Goal: Task Accomplishment & Management: Manage account settings

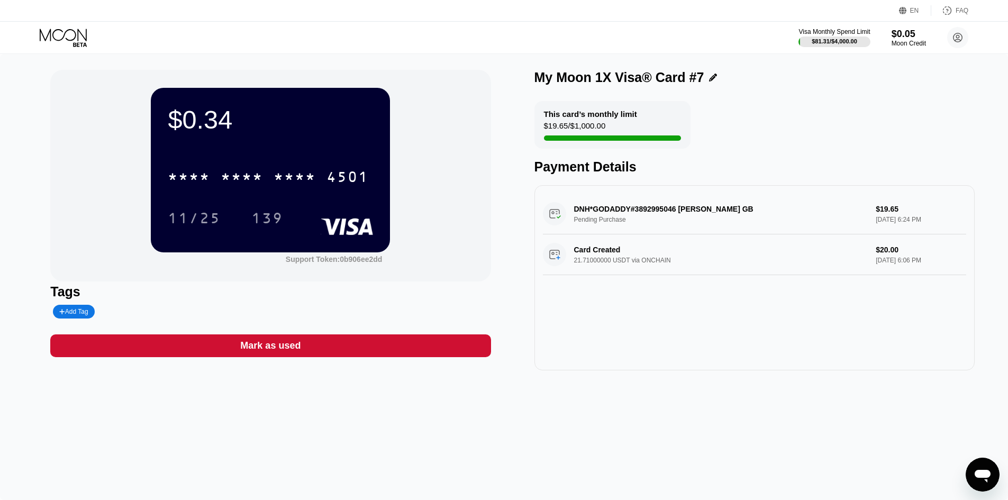
click at [276, 352] on div "Mark as used" at bounding box center [270, 346] width 60 height 12
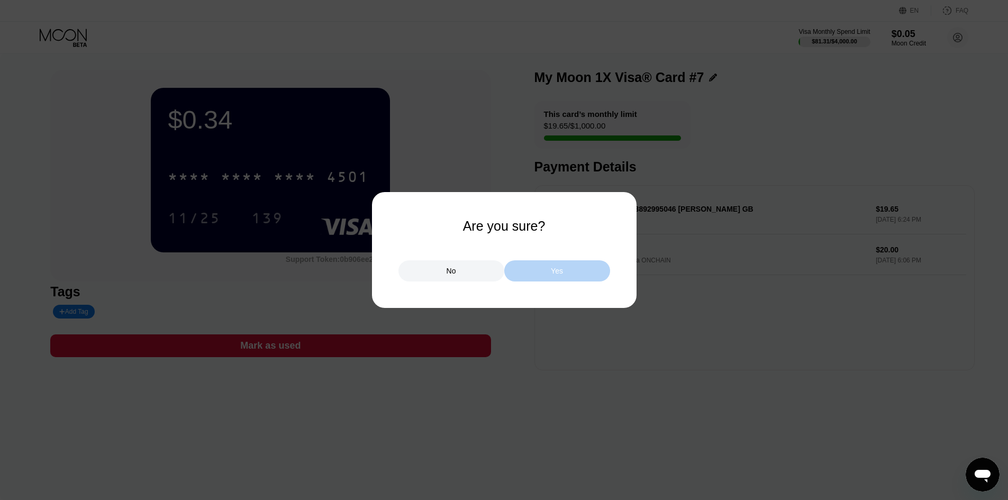
click at [540, 273] on div "Yes" at bounding box center [557, 270] width 106 height 21
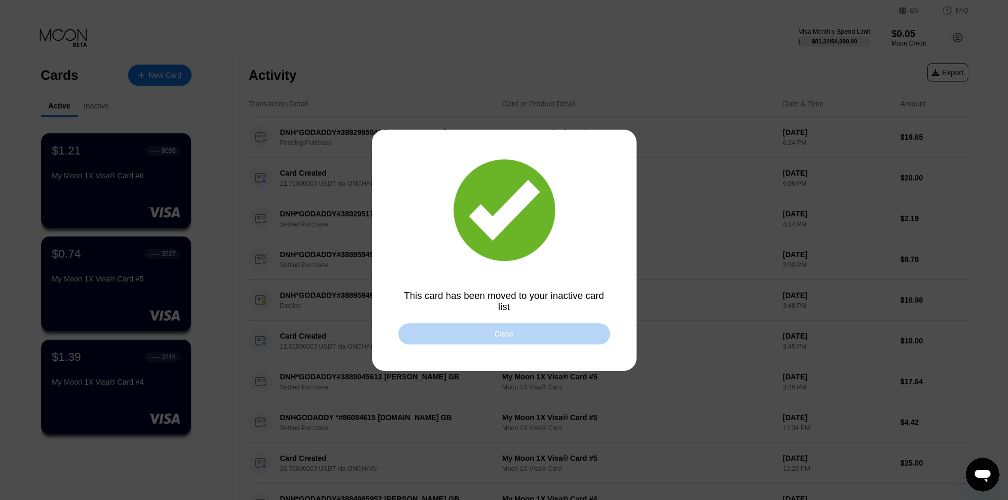
drag, startPoint x: 497, startPoint y: 336, endPoint x: 491, endPoint y: 344, distance: 10.3
click at [497, 332] on div "Close" at bounding box center [504, 334] width 19 height 8
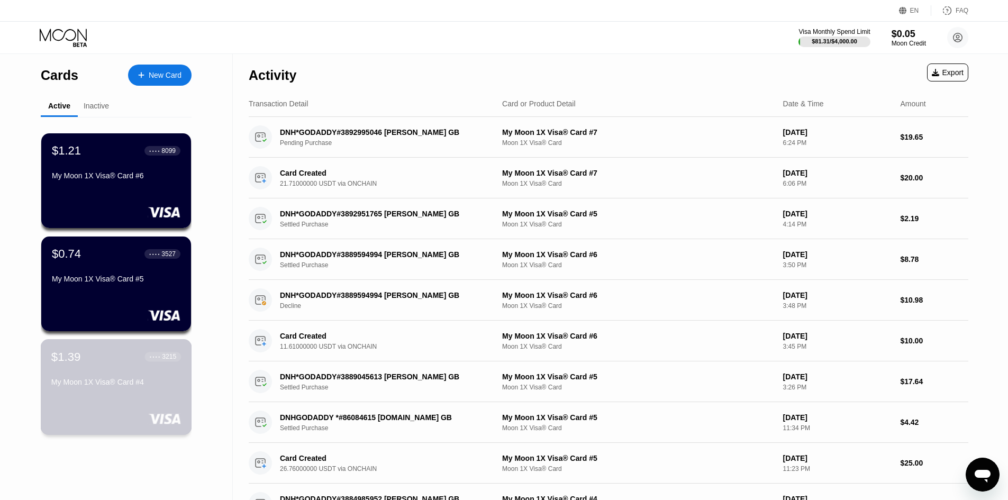
click at [142, 380] on div "$1.39 ● ● ● ● 3215 My Moon 1X Visa® Card #4" at bounding box center [116, 370] width 130 height 41
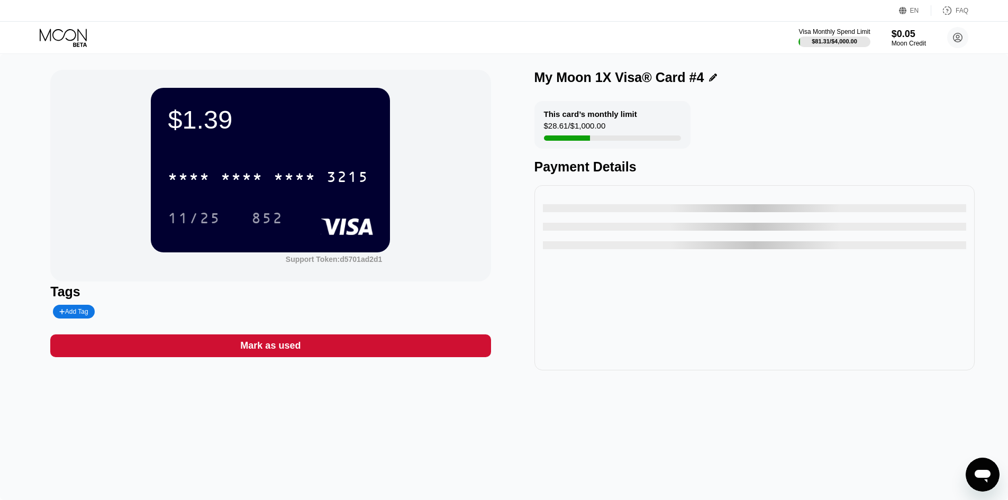
click at [60, 31] on icon at bounding box center [64, 38] width 49 height 19
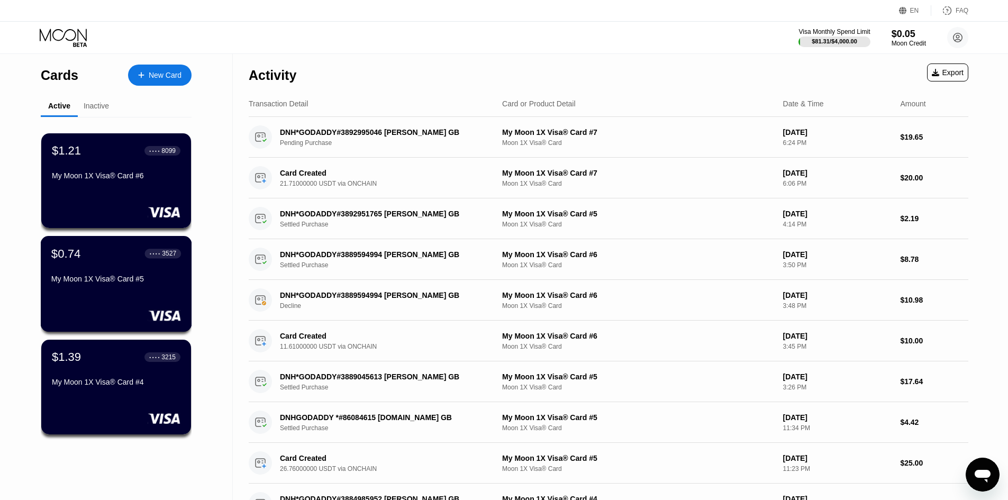
drag, startPoint x: 129, startPoint y: 291, endPoint x: 149, endPoint y: 294, distance: 20.5
click at [130, 287] on div "My Moon 1X Visa® Card #5" at bounding box center [116, 281] width 130 height 13
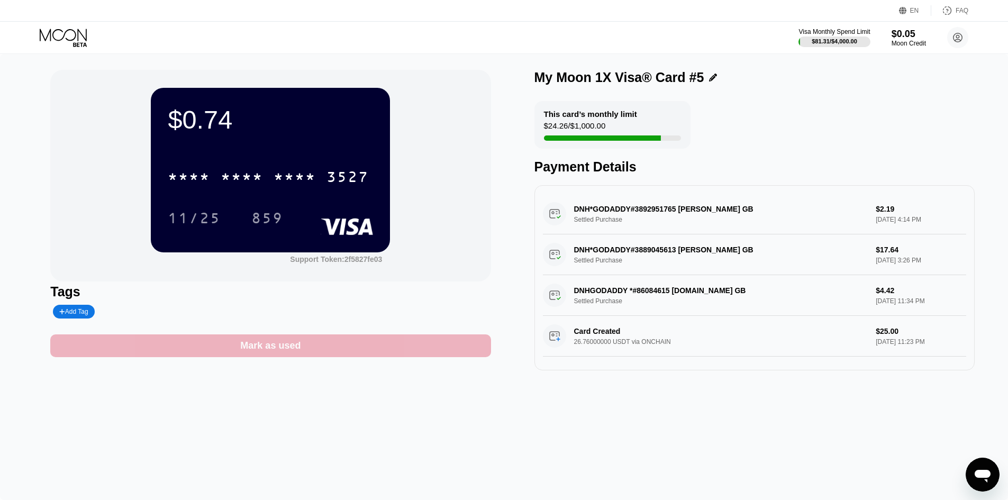
click at [234, 348] on div "Mark as used" at bounding box center [270, 346] width 440 height 23
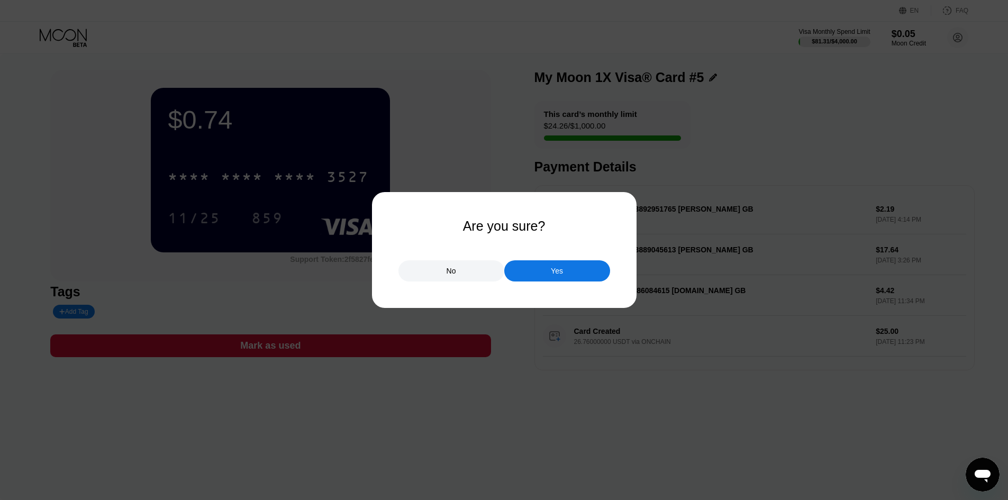
click at [525, 280] on div "Yes" at bounding box center [557, 270] width 106 height 21
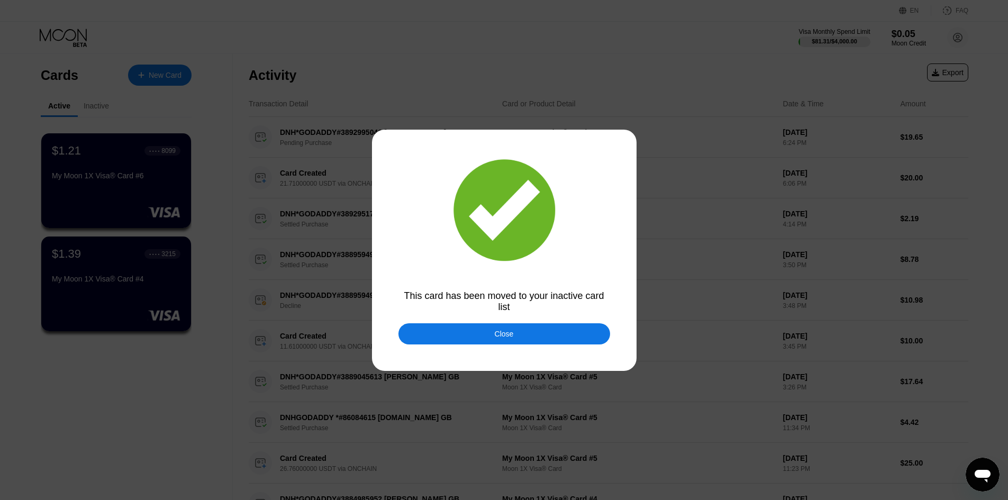
click at [306, 51] on div at bounding box center [508, 250] width 1016 height 500
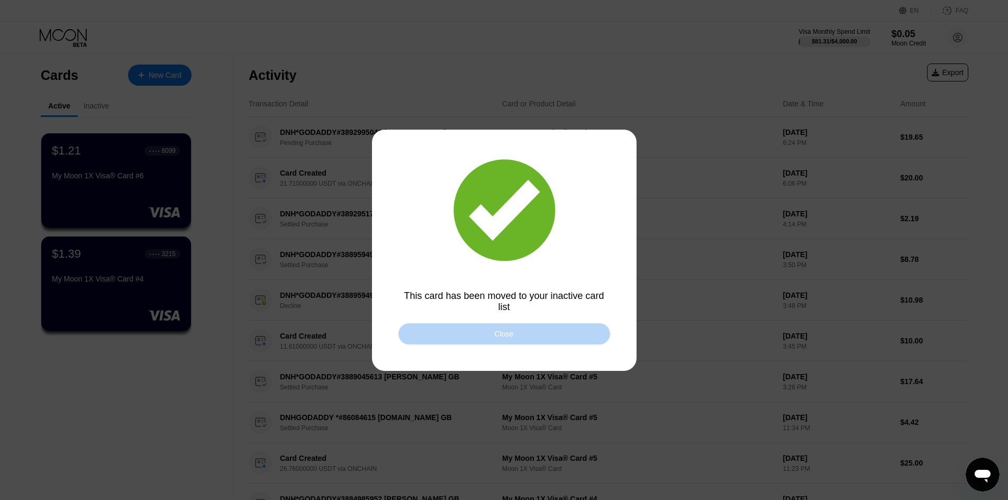
click at [453, 342] on div "Close" at bounding box center [505, 333] width 212 height 21
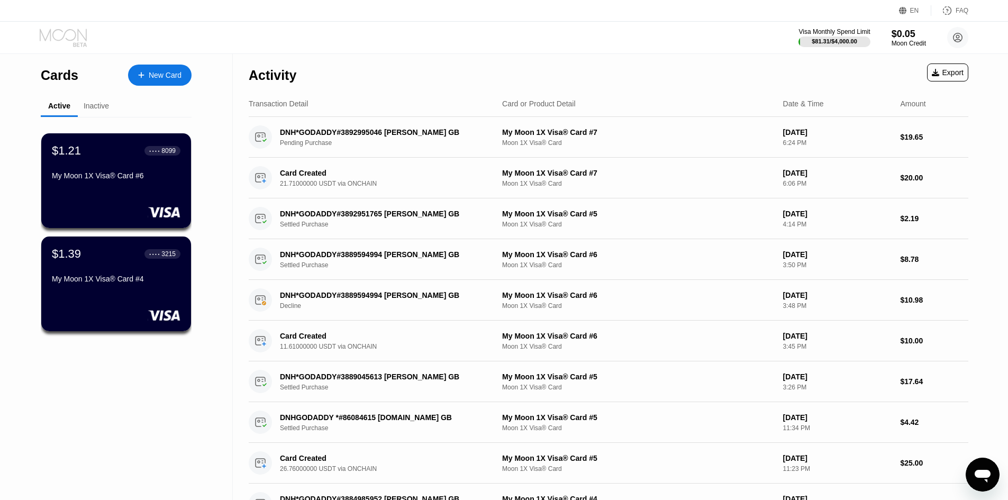
click at [70, 33] on icon at bounding box center [64, 38] width 49 height 19
